Goal: Information Seeking & Learning: Learn about a topic

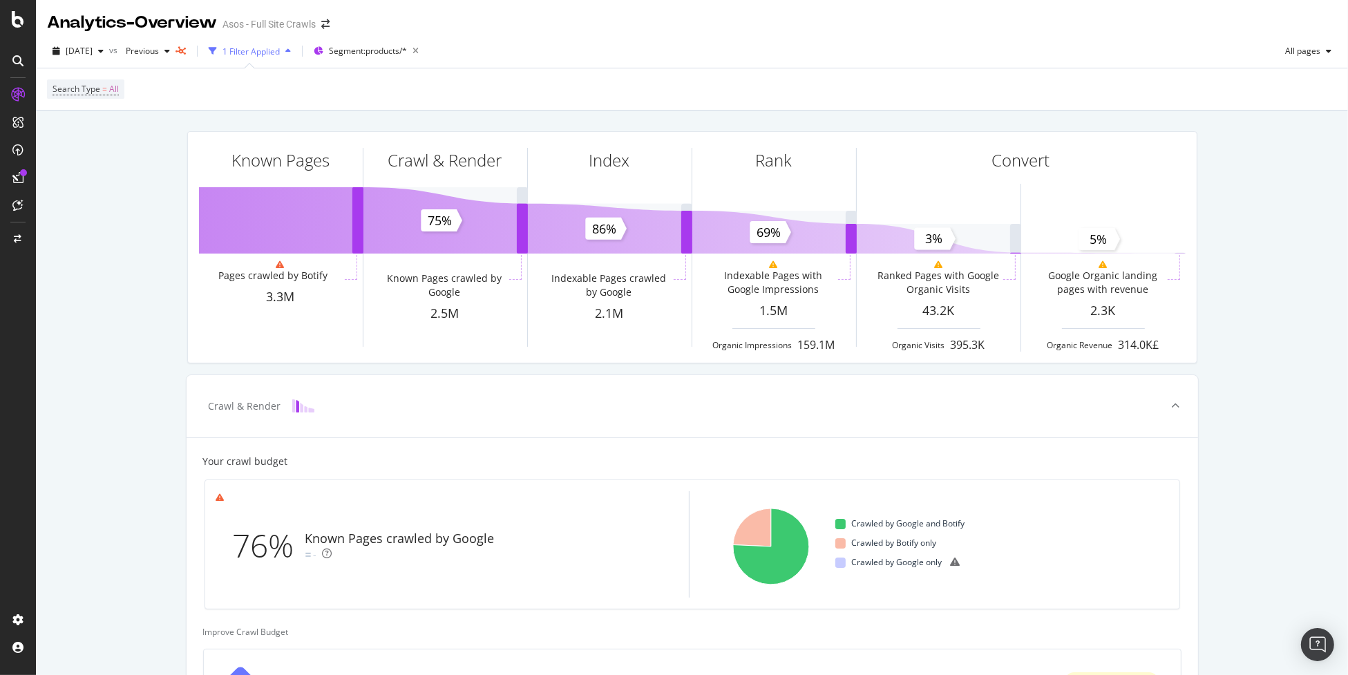
click at [777, 35] on div "2025 Oct. 1st vs Previous 1 Filter Applied Segment: products/* All pages Search…" at bounding box center [692, 73] width 1312 height 76
click at [88, 200] on div "RealKeywords" at bounding box center [81, 203] width 61 height 14
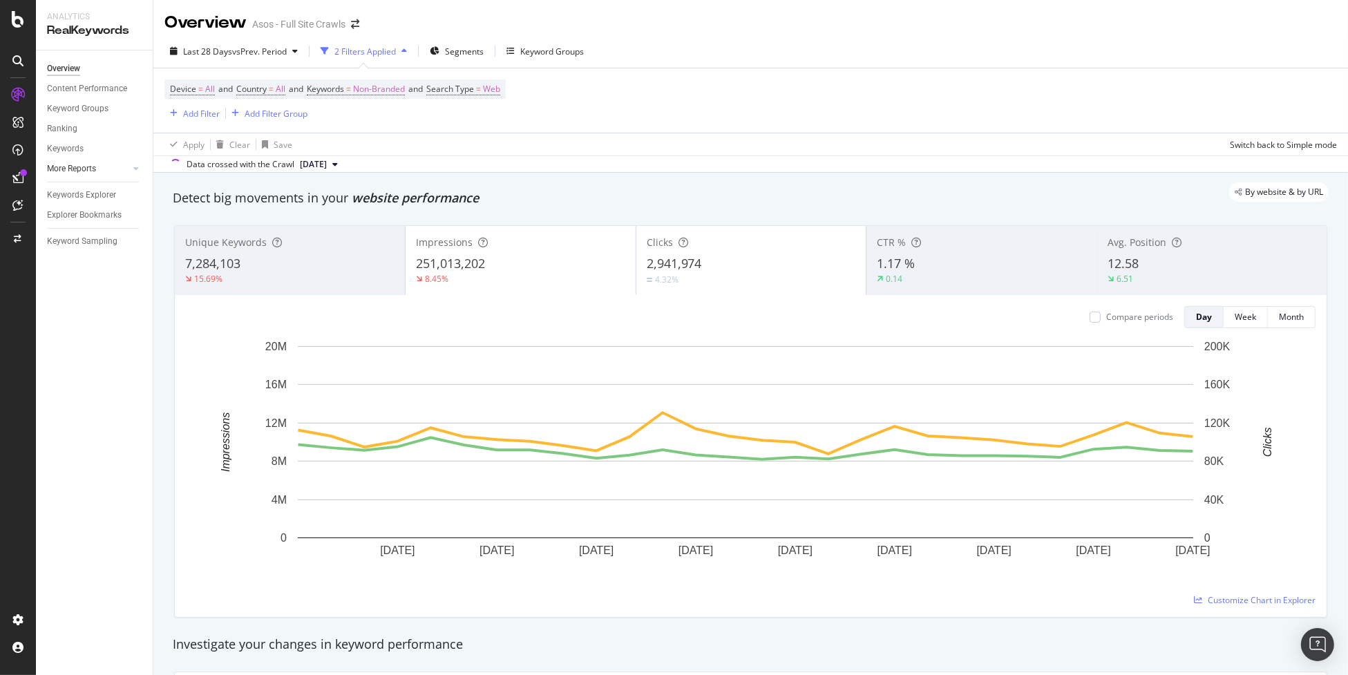
click at [101, 173] on link "More Reports" at bounding box center [88, 169] width 82 height 15
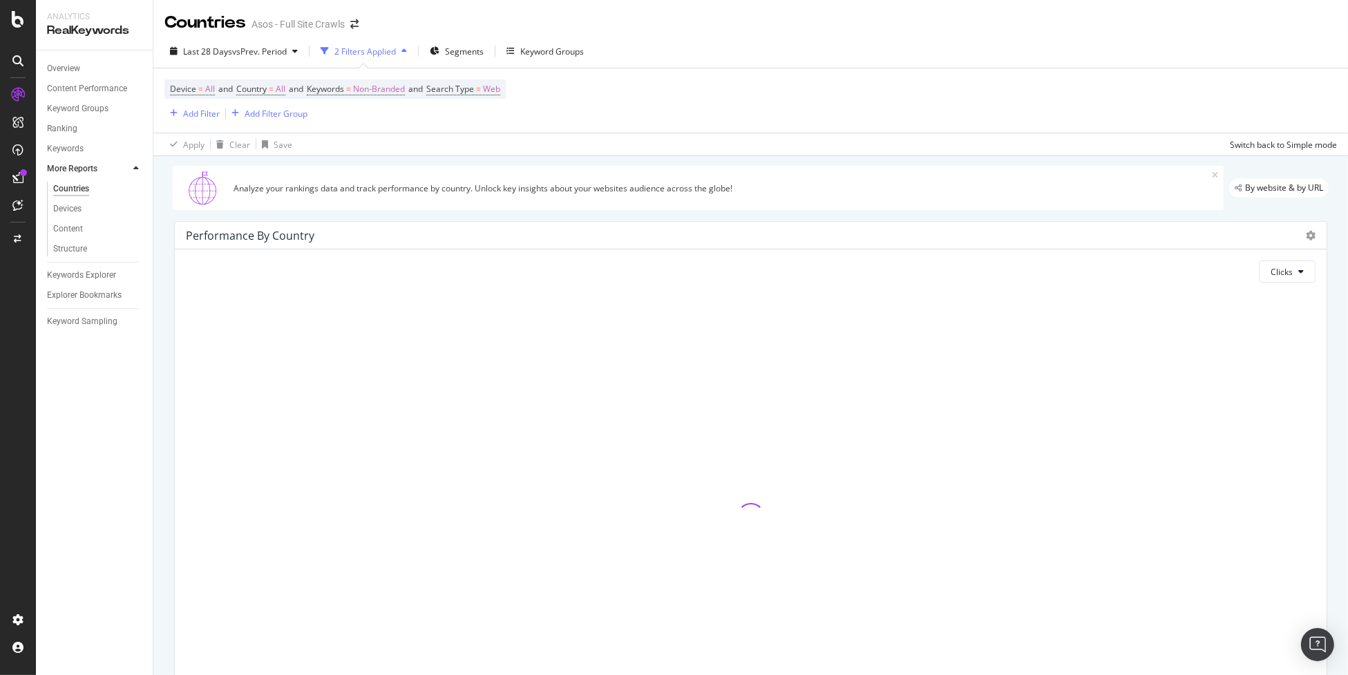
click at [101, 173] on link "More Reports" at bounding box center [88, 169] width 82 height 15
click at [64, 129] on div "Ranking" at bounding box center [62, 129] width 30 height 15
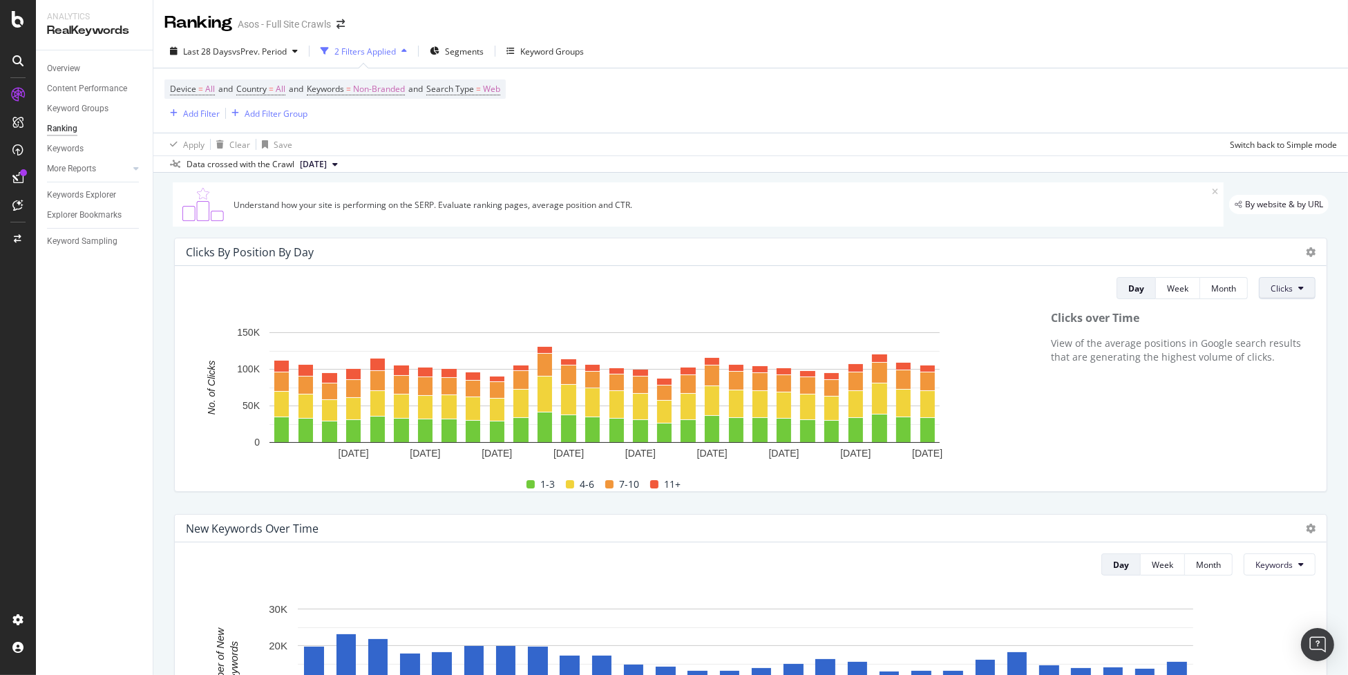
click at [1287, 287] on button "Clicks" at bounding box center [1287, 288] width 57 height 22
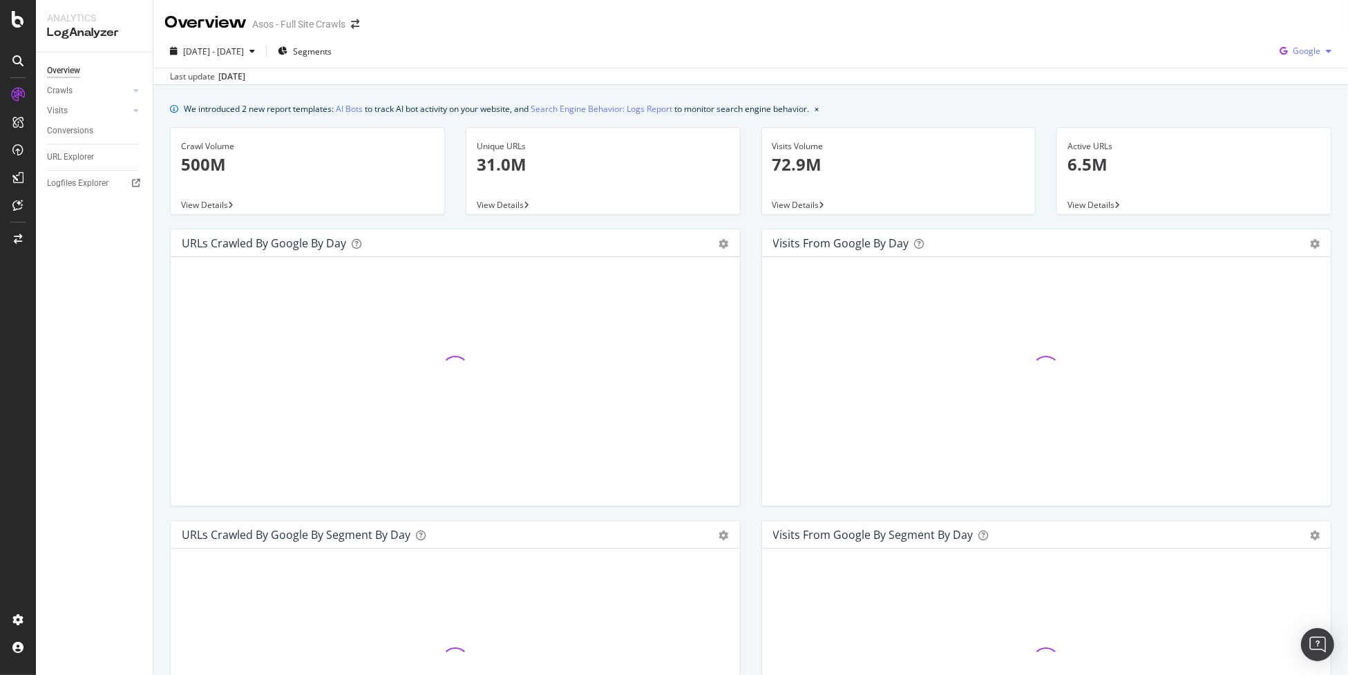
click at [1296, 46] on span "Google" at bounding box center [1307, 51] width 28 height 12
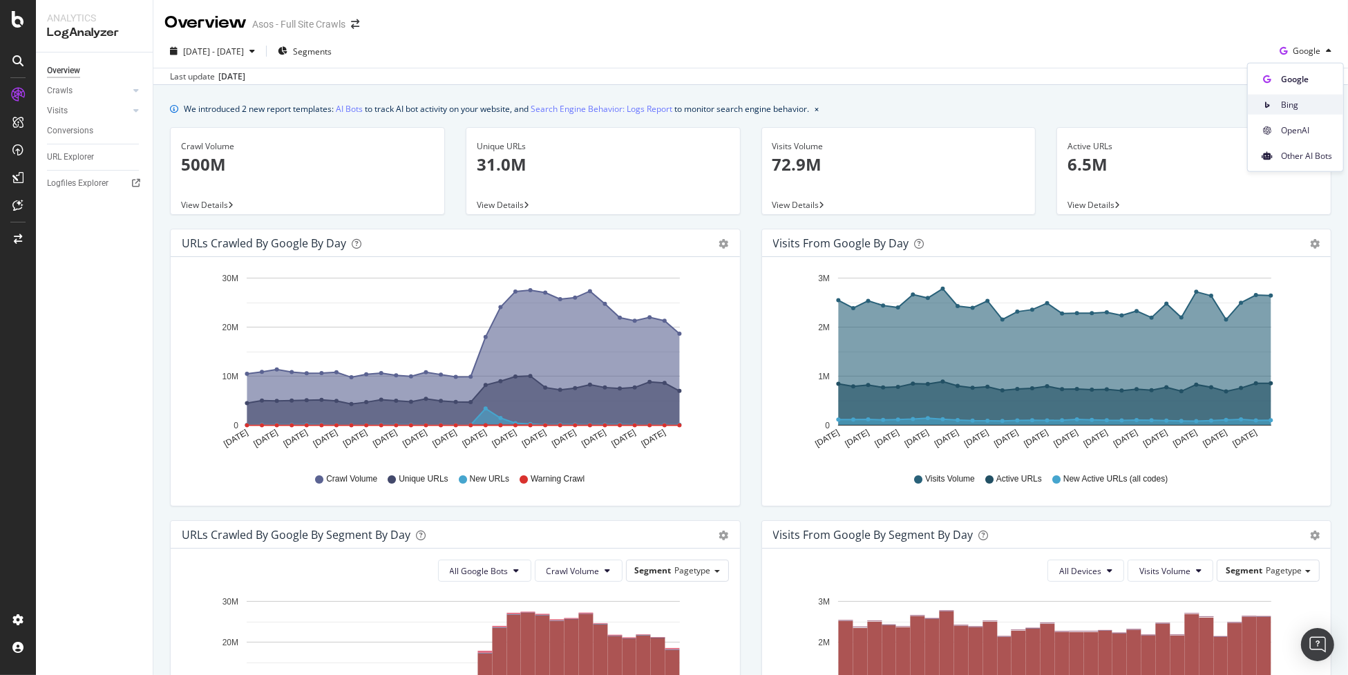
click at [1302, 101] on span "Bing" at bounding box center [1306, 104] width 51 height 12
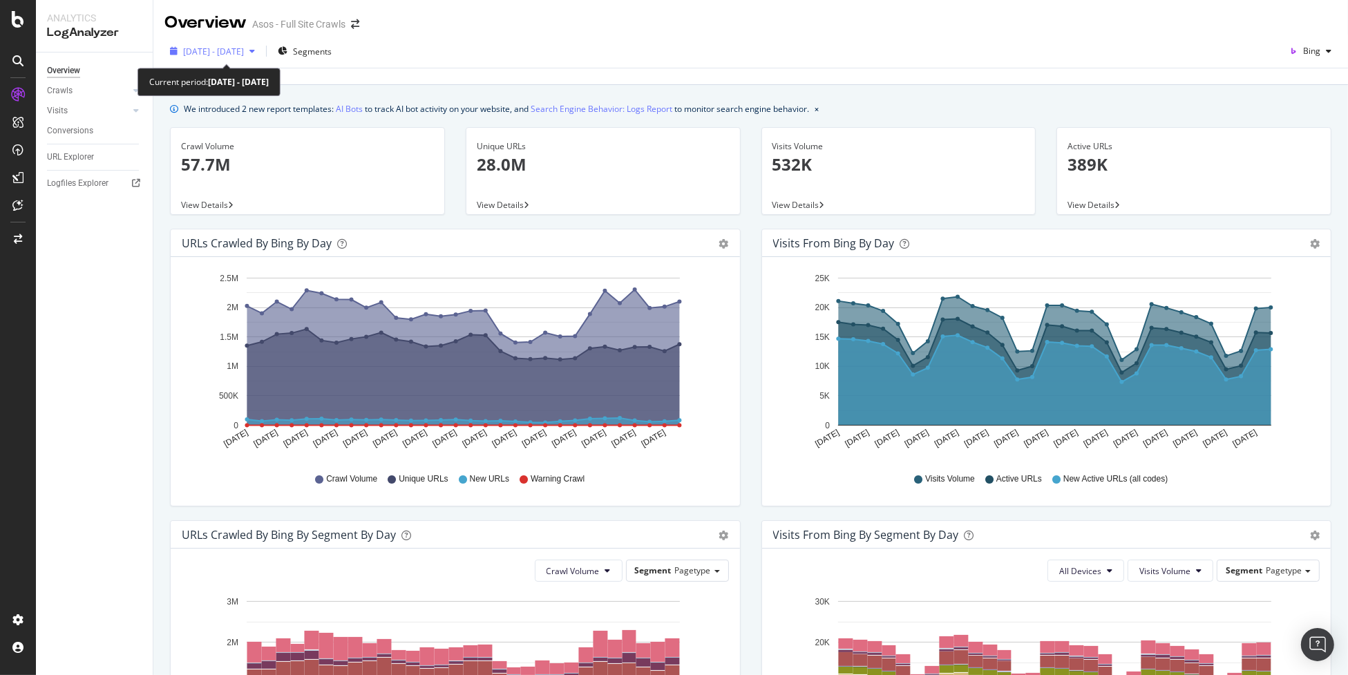
click at [209, 44] on div "[DATE] - [DATE]" at bounding box center [212, 51] width 96 height 21
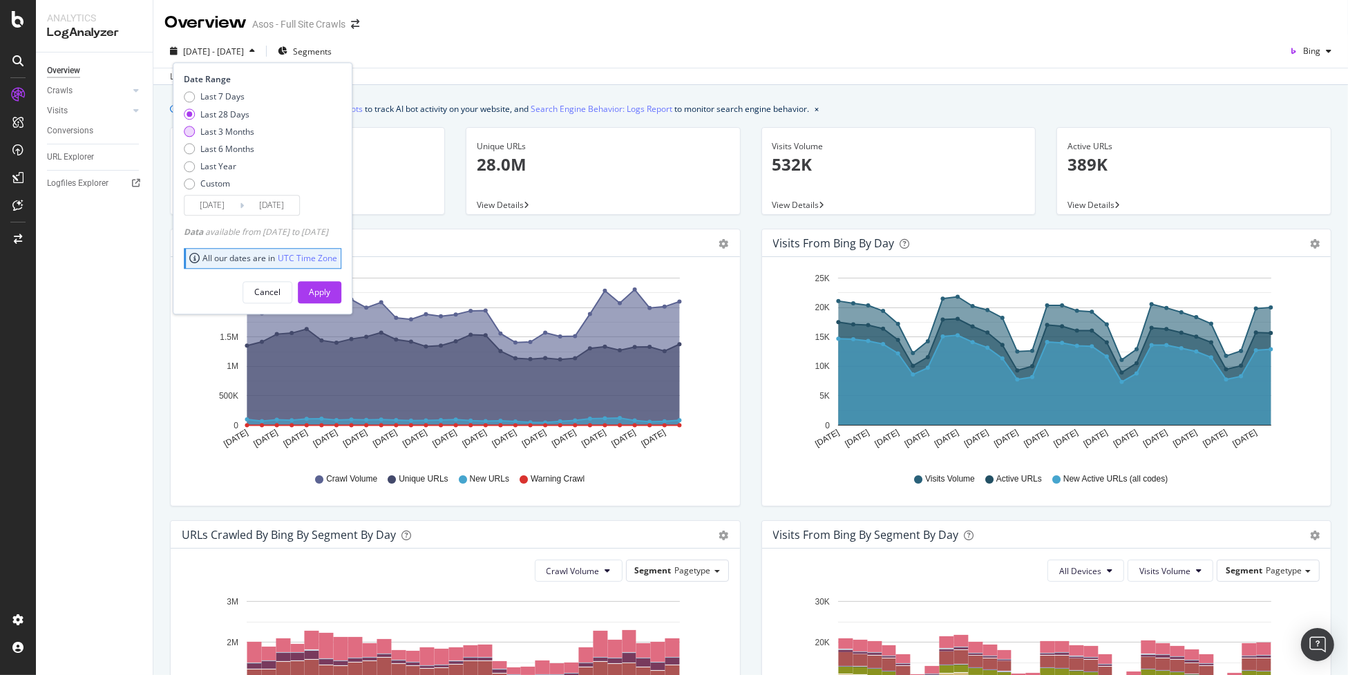
click at [233, 129] on div "Last 3 Months" at bounding box center [227, 132] width 54 height 12
type input "[DATE]"
click at [330, 298] on div "Apply" at bounding box center [319, 292] width 21 height 21
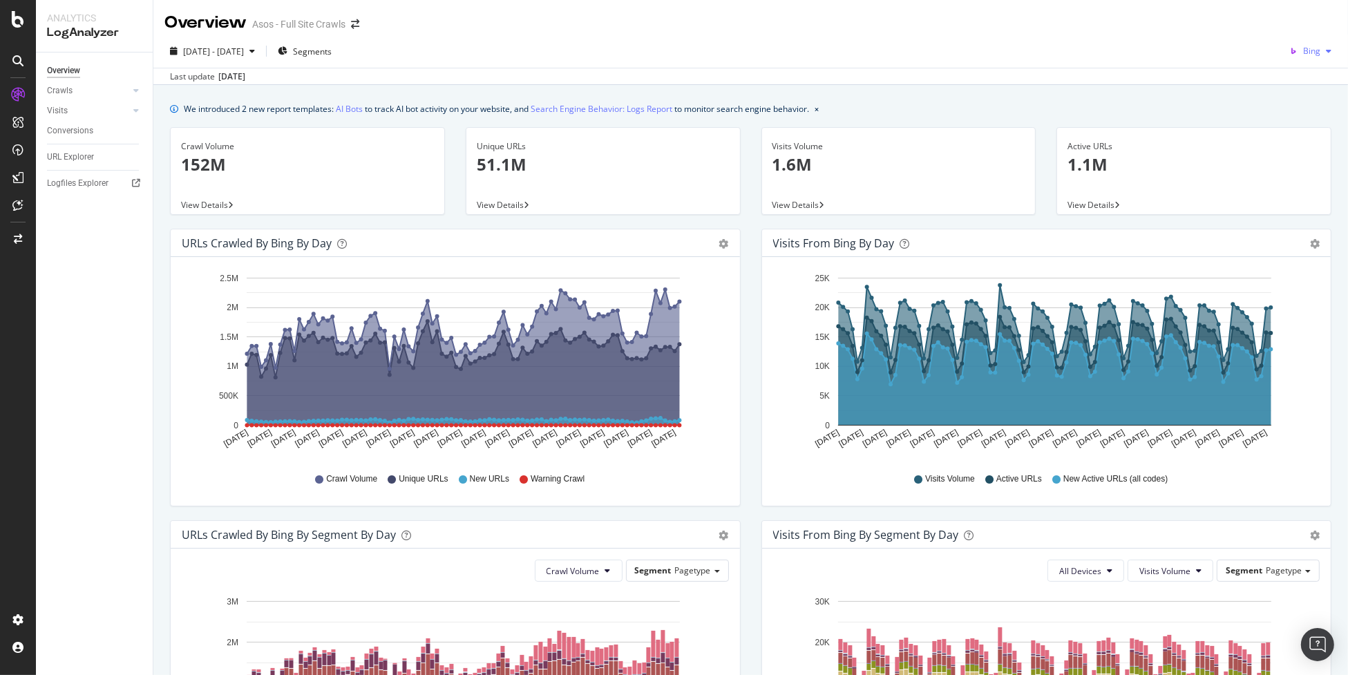
click at [1316, 46] on div "Bing" at bounding box center [1310, 51] width 53 height 21
click at [1302, 131] on span "OpenAI" at bounding box center [1307, 130] width 51 height 12
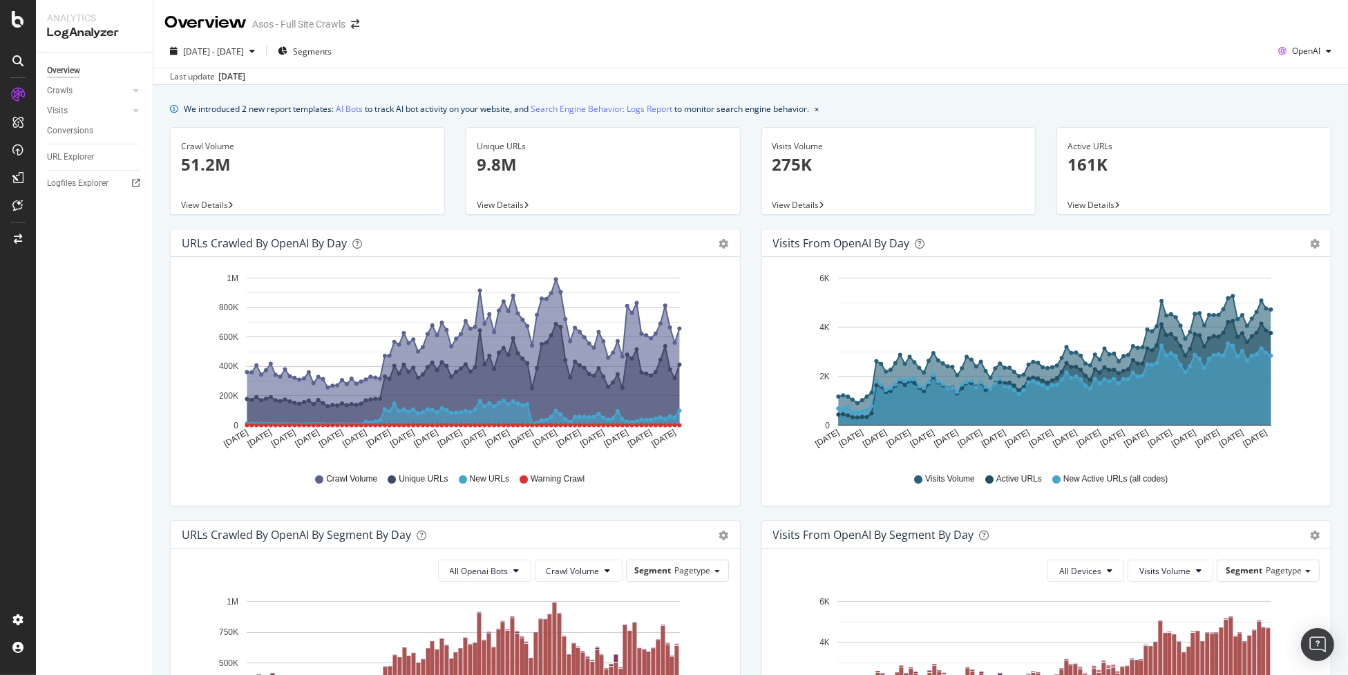
click at [440, 219] on div "Crawl Volume 51.2M View Details" at bounding box center [308, 178] width 296 height 102
click at [1286, 60] on div "OpenAI" at bounding box center [1305, 51] width 64 height 21
click at [1284, 84] on span "Google" at bounding box center [1305, 79] width 51 height 12
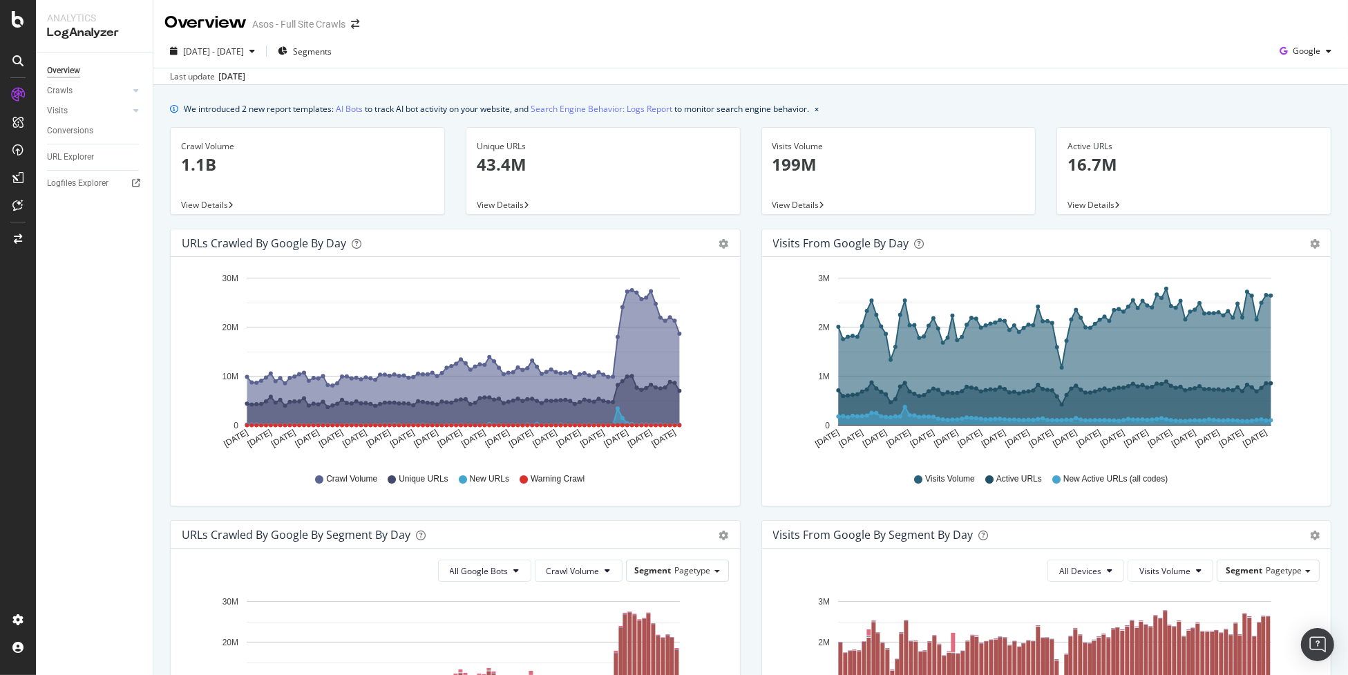
click at [108, 274] on div "Overview Crawls Daily Distribution Segments Distribution HTTP Codes Resources V…" at bounding box center [94, 364] width 117 height 623
click at [119, 88] on div at bounding box center [122, 91] width 14 height 14
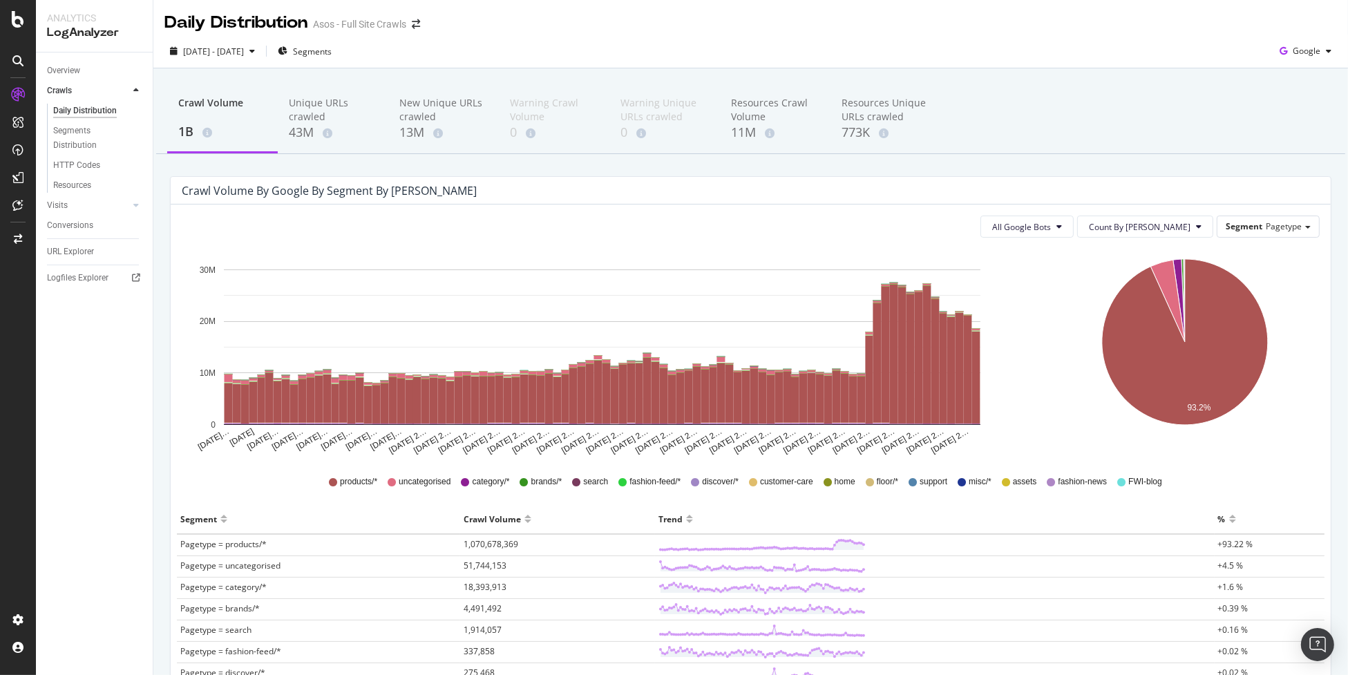
click at [738, 159] on div "Crawl Volume 1B Unique URLs crawled 43M New Unique URLs crawled 13M Warning Cra…" at bounding box center [750, 517] width 1195 height 898
click at [569, 129] on div "0" at bounding box center [554, 133] width 88 height 18
click at [1298, 52] on span "Google" at bounding box center [1307, 51] width 28 height 12
click at [1308, 131] on span "OpenAI" at bounding box center [1306, 130] width 51 height 12
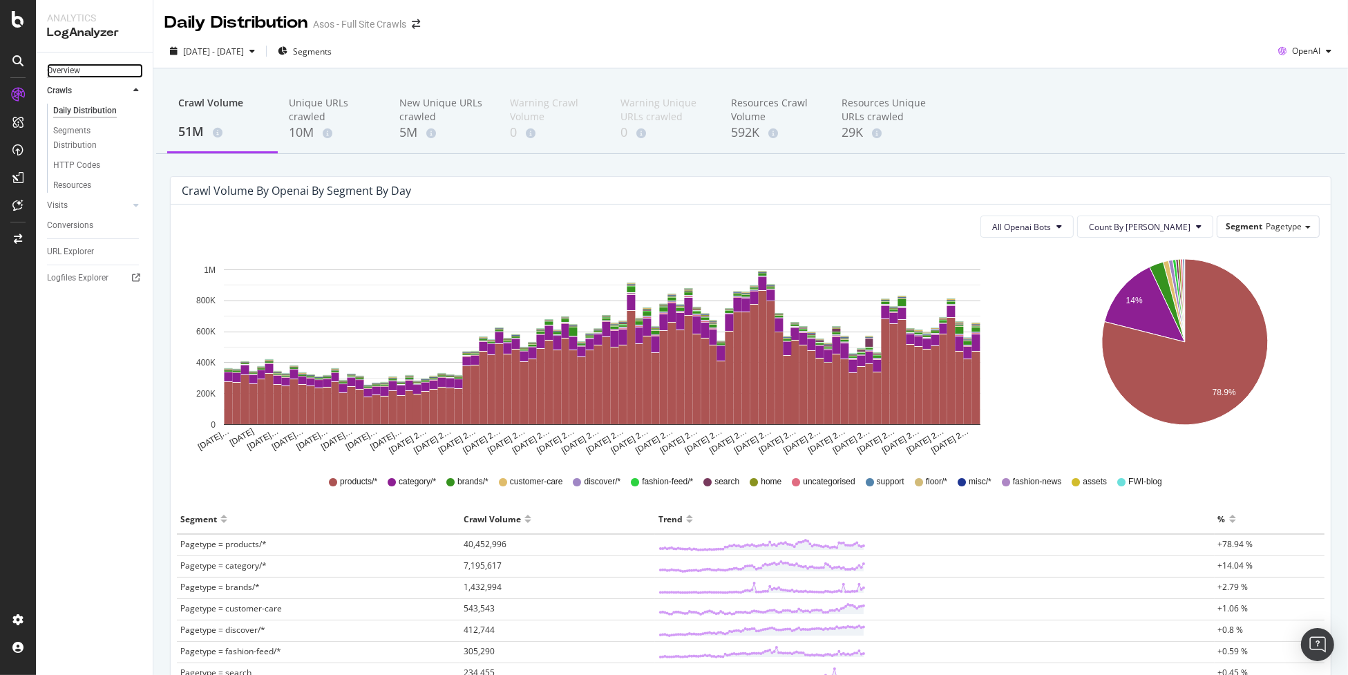
click at [79, 67] on div "Overview" at bounding box center [63, 71] width 33 height 15
